Goal: Information Seeking & Learning: Learn about a topic

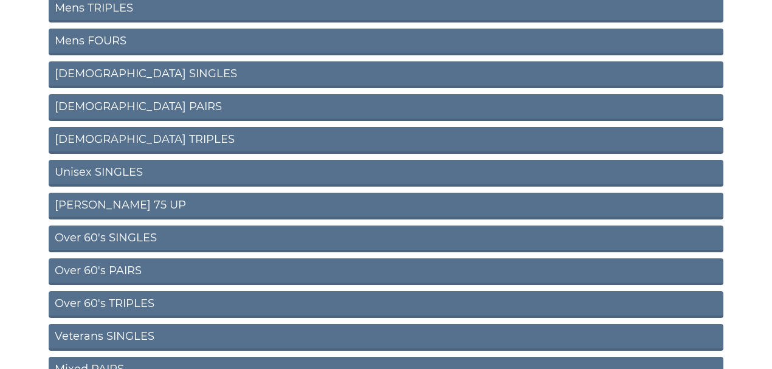
scroll to position [243, 0]
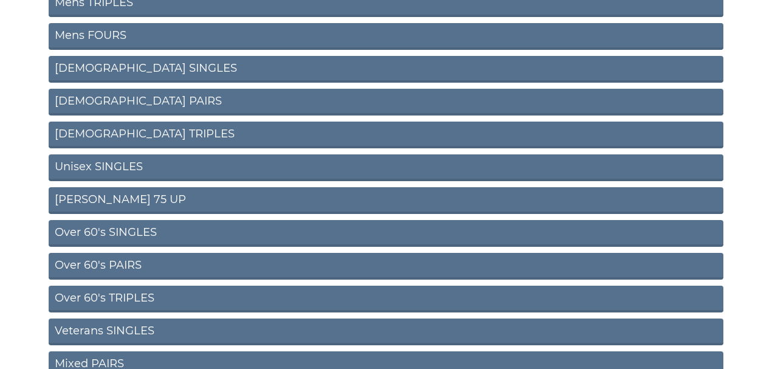
click at [115, 201] on link "Ron Jeffery 75 UP" at bounding box center [386, 200] width 675 height 27
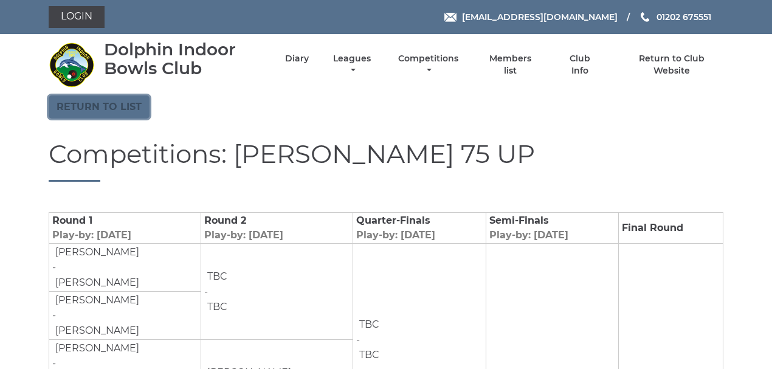
click at [137, 113] on link "Return to list" at bounding box center [99, 106] width 101 height 23
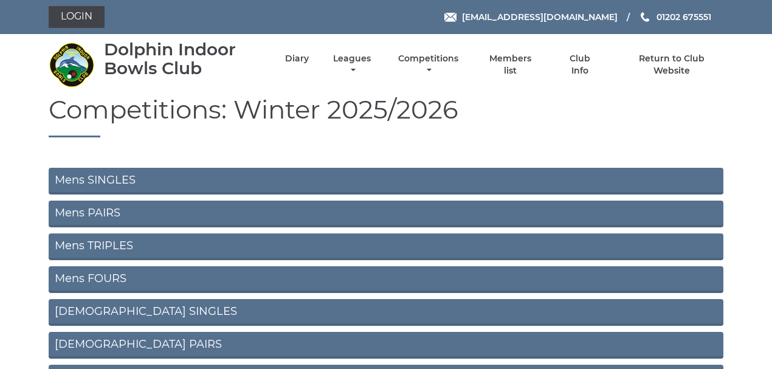
click at [106, 214] on link "Mens PAIRS" at bounding box center [386, 214] width 675 height 27
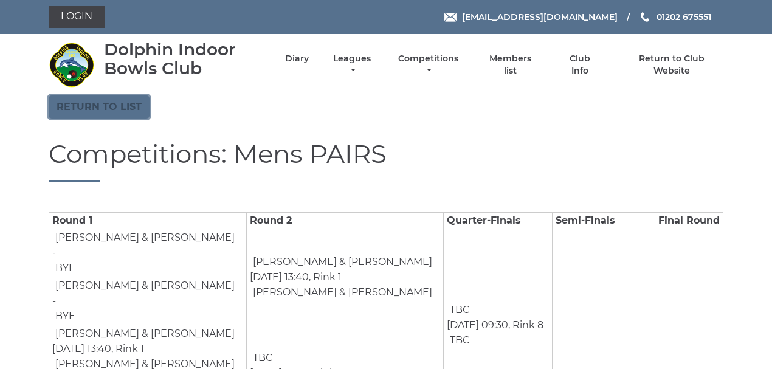
click at [102, 113] on link "Return to list" at bounding box center [99, 106] width 101 height 23
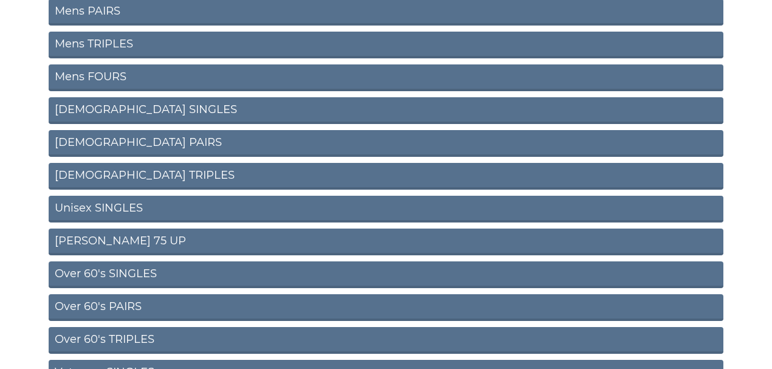
scroll to position [203, 0]
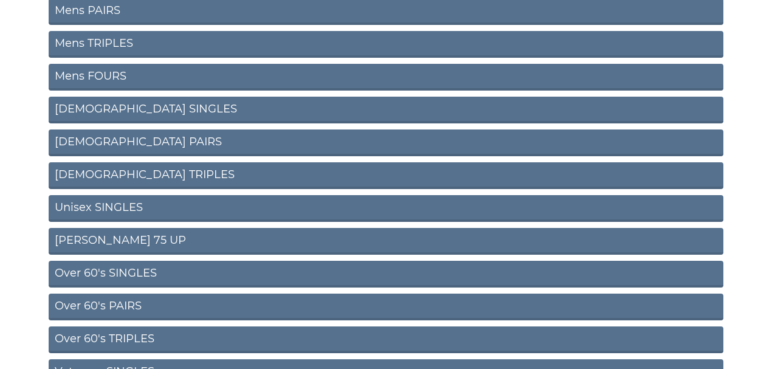
click at [80, 205] on link "Unisex SINGLES" at bounding box center [386, 208] width 675 height 27
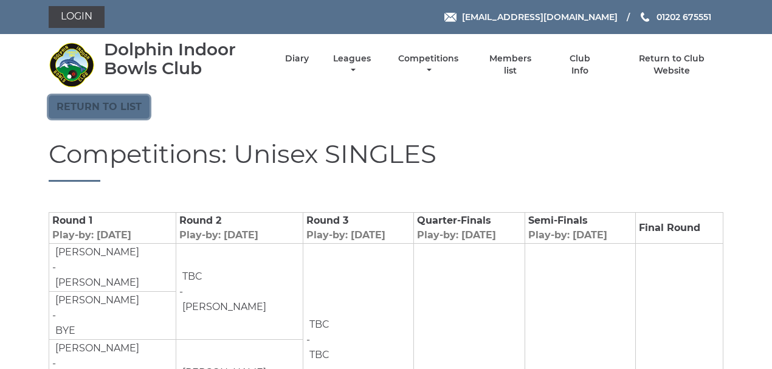
click at [76, 109] on link "Return to list" at bounding box center [99, 106] width 101 height 23
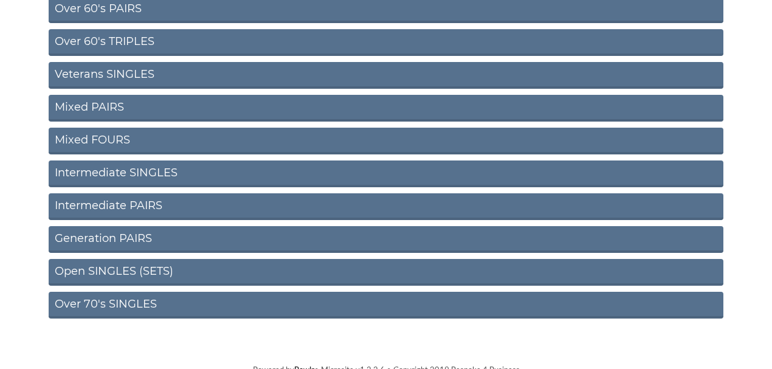
scroll to position [507, 0]
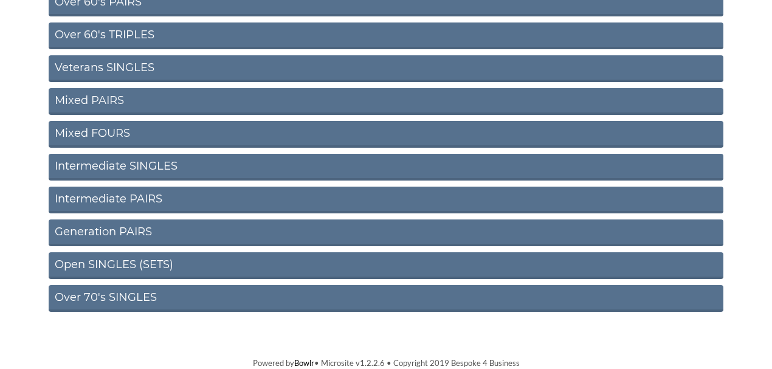
click at [110, 300] on link "Over 70's SINGLES" at bounding box center [386, 298] width 675 height 27
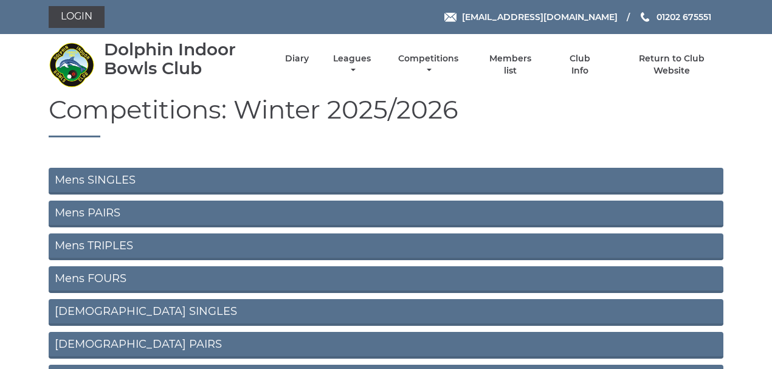
scroll to position [501, 0]
